Goal: Check status: Check status

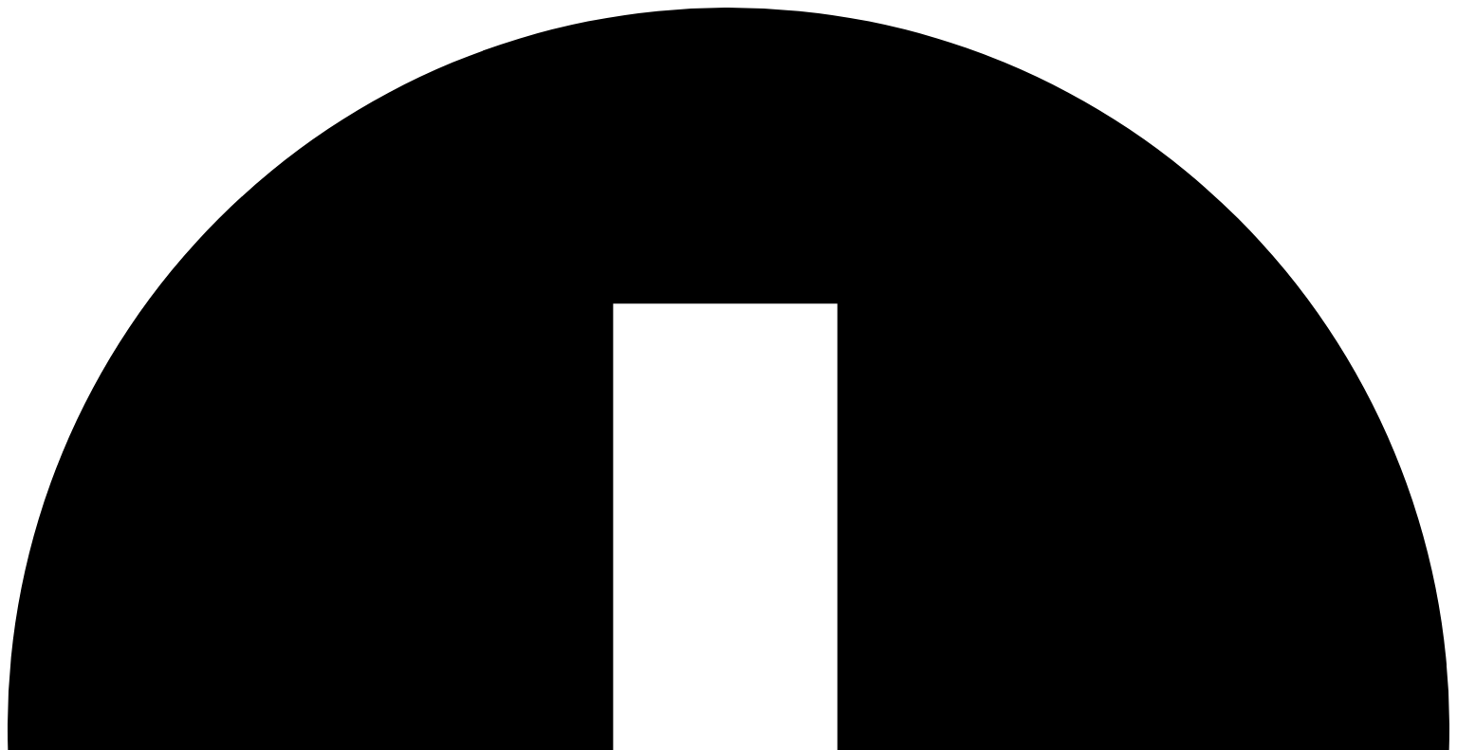
type input "[EMAIL_ADDRESS][DOMAIN_NAME]"
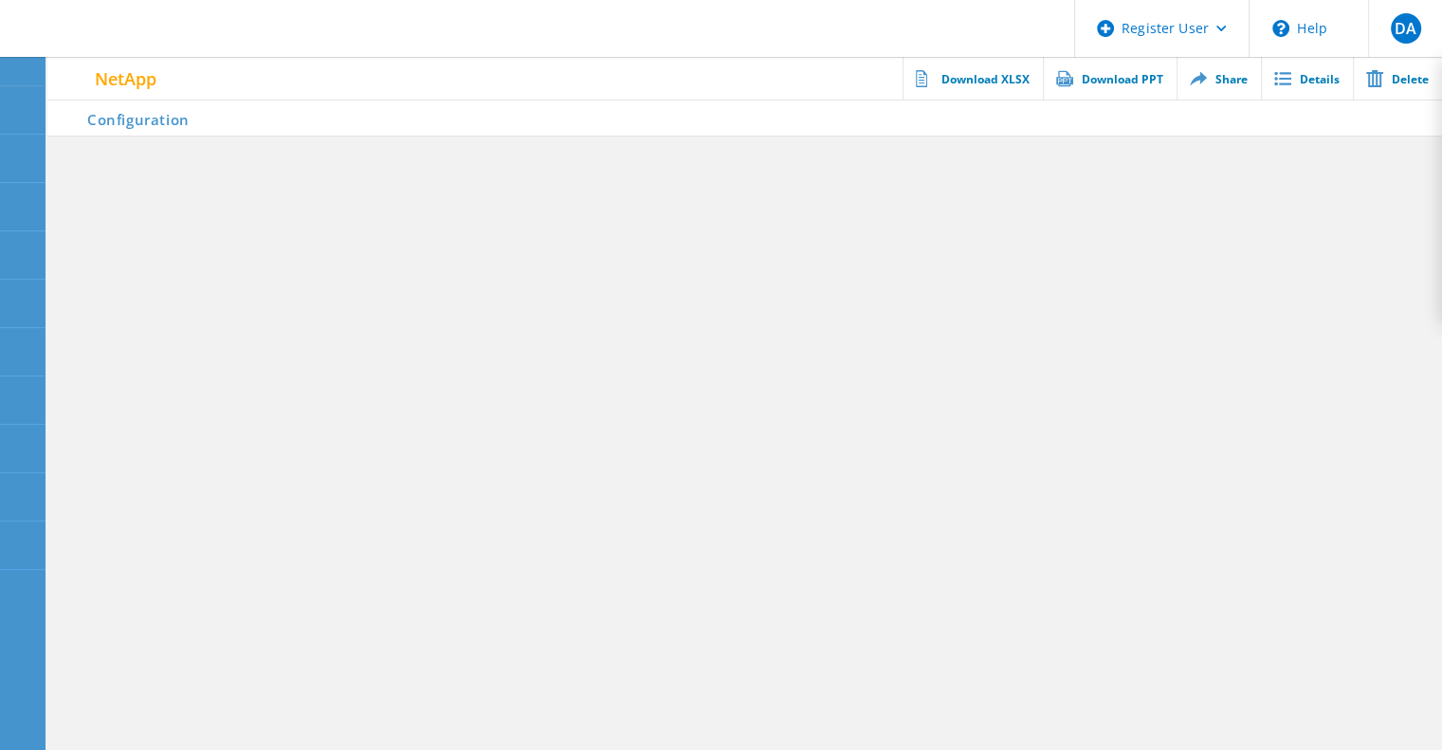
click at [724, 222] on section "Configuration" at bounding box center [744, 431] width 1395 height 664
